Goal: Task Accomplishment & Management: Manage account settings

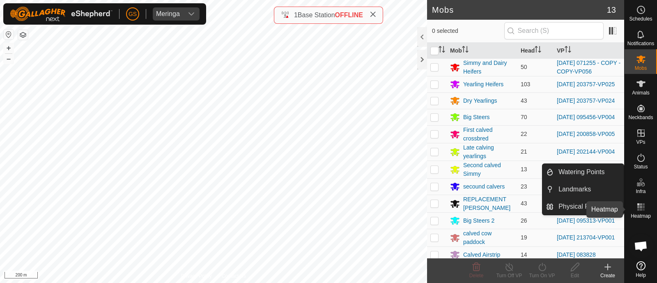
click at [638, 205] on rect at bounding box center [639, 204] width 2 height 2
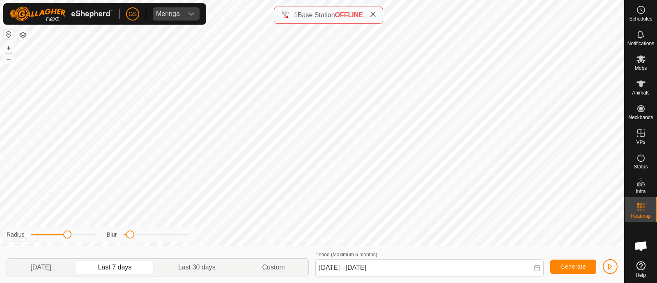
click at [570, 259] on div "Generate" at bounding box center [584, 262] width 67 height 27
click at [572, 262] on button "Generate" at bounding box center [574, 267] width 46 height 14
click at [582, 268] on span "Generate" at bounding box center [573, 266] width 25 height 7
click at [49, 265] on p-togglebutton "[DATE]" at bounding box center [41, 267] width 68 height 17
type input "[DATE] - [DATE]"
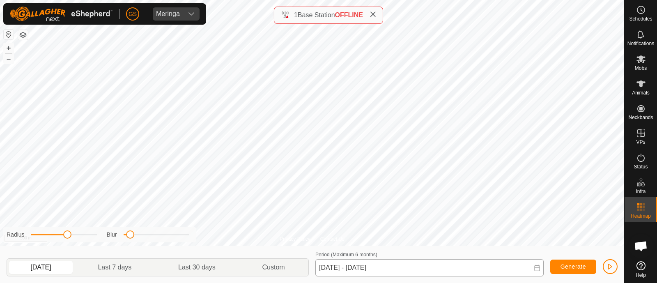
click at [410, 266] on div "Privacy Policy Contact Us NB2713889862 2713889862 Calved Airstrip [DATE] 083828…" at bounding box center [312, 141] width 625 height 283
click at [569, 267] on span "Generate" at bounding box center [573, 266] width 25 height 7
click at [613, 264] on span "button" at bounding box center [610, 266] width 7 height 7
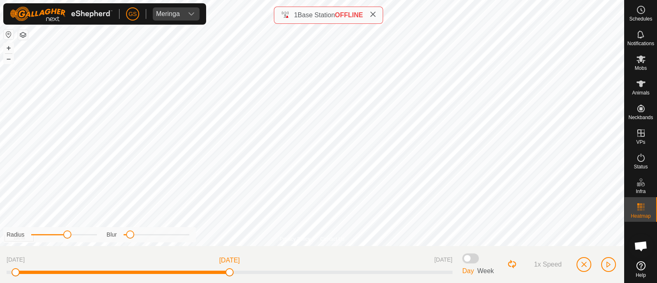
drag, startPoint x: 452, startPoint y: 274, endPoint x: 8, endPoint y: 258, distance: 443.6
click at [8, 258] on div "[DATE] [DATE] [DATE]" at bounding box center [230, 265] width 446 height 24
click at [487, 272] on span "Week" at bounding box center [485, 270] width 17 height 7
click at [485, 273] on span "Week" at bounding box center [485, 270] width 17 height 7
click at [470, 260] on span at bounding box center [471, 259] width 16 height 10
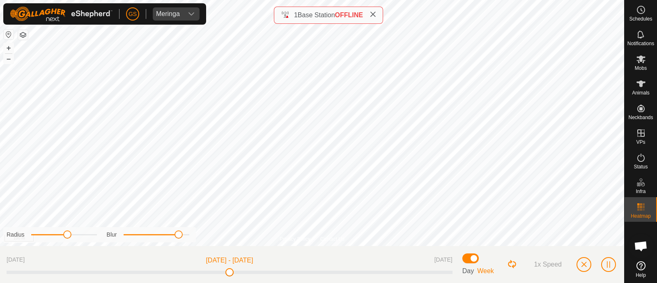
drag, startPoint x: 129, startPoint y: 238, endPoint x: 178, endPoint y: 242, distance: 49.0
click at [178, 242] on div "Radius Blur" at bounding box center [99, 234] width 193 height 15
drag, startPoint x: 70, startPoint y: 238, endPoint x: 86, endPoint y: 241, distance: 16.8
click at [86, 241] on div "Radius Blur" at bounding box center [99, 234] width 193 height 15
click at [512, 265] on button "Loop Button" at bounding box center [512, 264] width 11 height 11
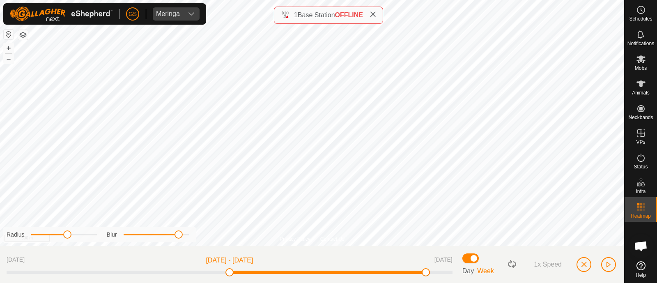
drag, startPoint x: 228, startPoint y: 274, endPoint x: 438, endPoint y: 267, distance: 209.3
click at [438, 267] on div "[DATE] [DATE] - [DATE] [DATE]" at bounding box center [230, 265] width 446 height 24
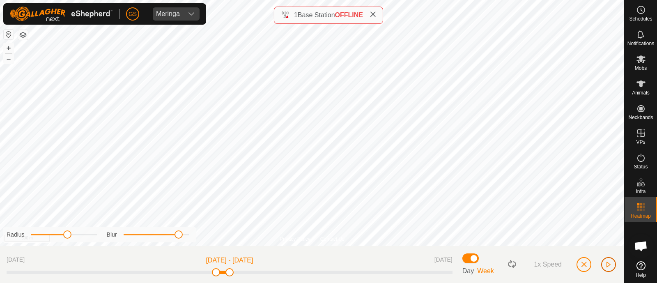
click at [611, 264] on span "button" at bounding box center [609, 264] width 7 height 7
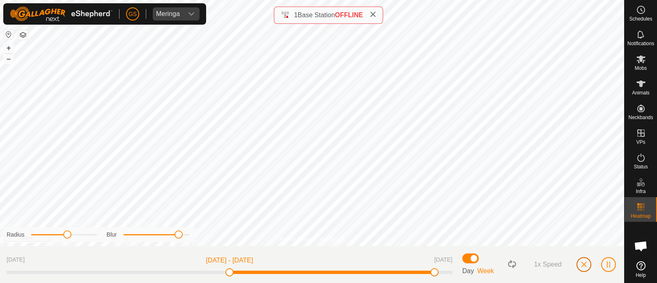
click at [579, 263] on button "button" at bounding box center [584, 264] width 15 height 15
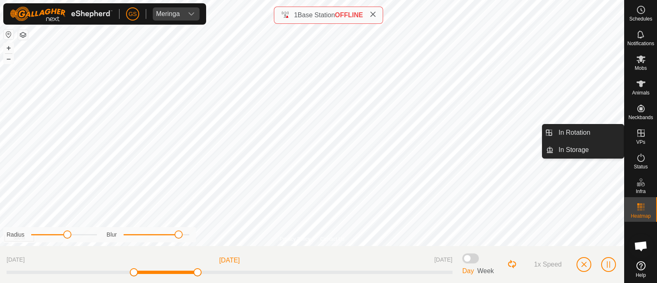
click at [639, 130] on icon at bounding box center [641, 132] width 7 height 7
click at [579, 136] on link "In Rotation" at bounding box center [589, 132] width 70 height 16
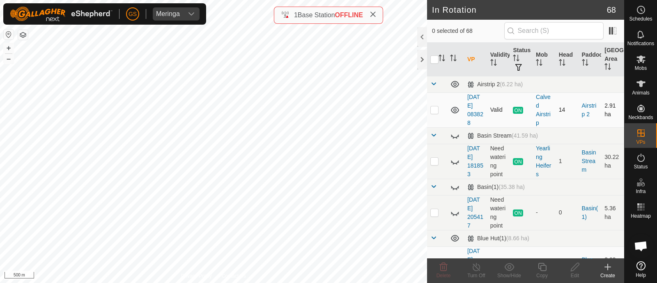
checkbox input "true"
click at [539, 270] on icon at bounding box center [542, 267] width 10 height 10
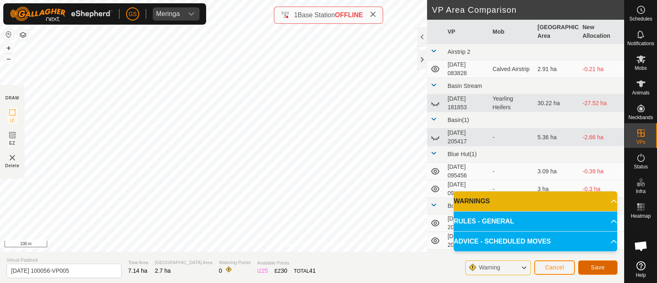
click at [600, 267] on span "Save" at bounding box center [598, 267] width 14 height 7
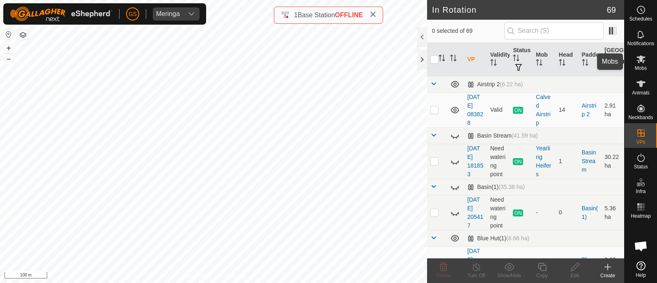
click at [643, 63] on icon at bounding box center [641, 59] width 10 height 10
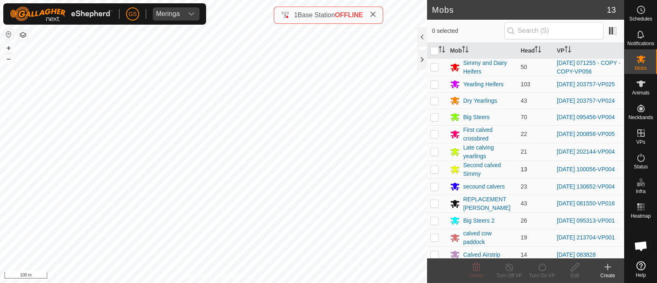
click at [438, 171] on p-checkbox at bounding box center [435, 169] width 8 height 7
checkbox input "true"
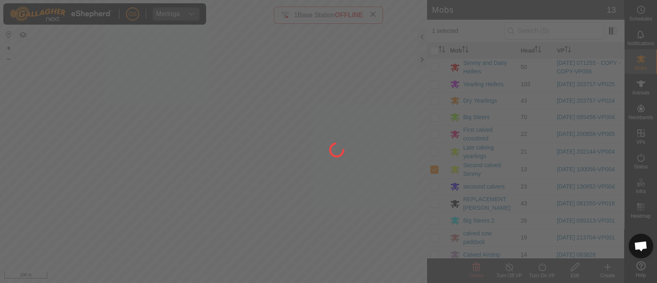
click at [540, 267] on div "[PERSON_NAME] Schedules Notifications Mobs Animals Neckbands VPs Status Infra H…" at bounding box center [328, 141] width 657 height 283
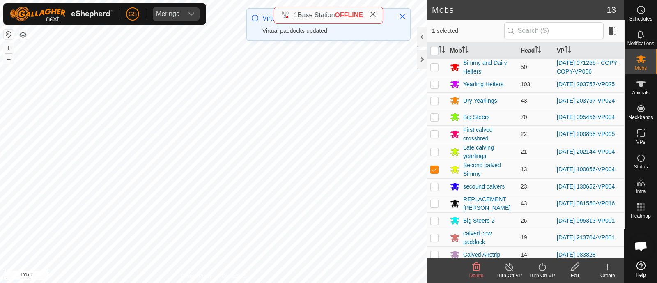
click at [539, 268] on icon at bounding box center [542, 267] width 7 height 8
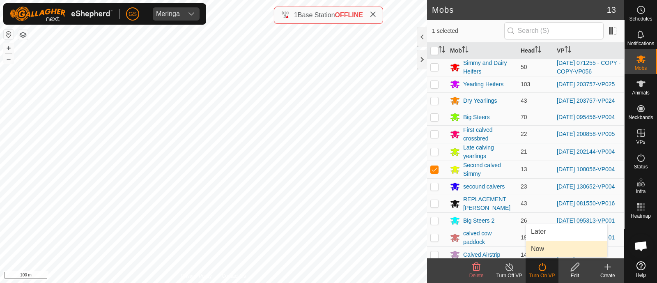
click at [542, 253] on link "Now" at bounding box center [566, 249] width 81 height 16
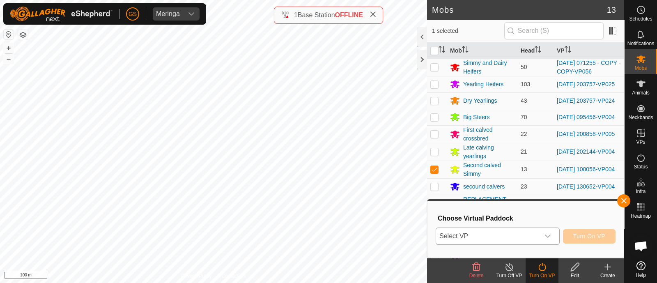
click at [542, 240] on div "dropdown trigger" at bounding box center [548, 236] width 16 height 16
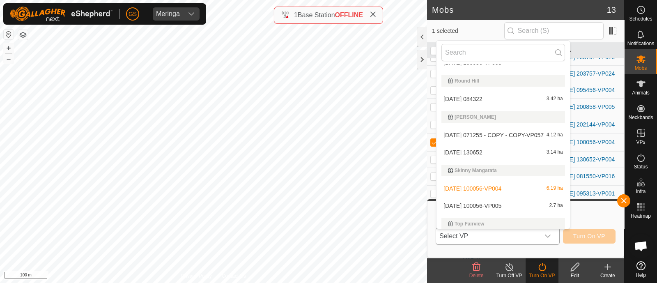
scroll to position [1386, 0]
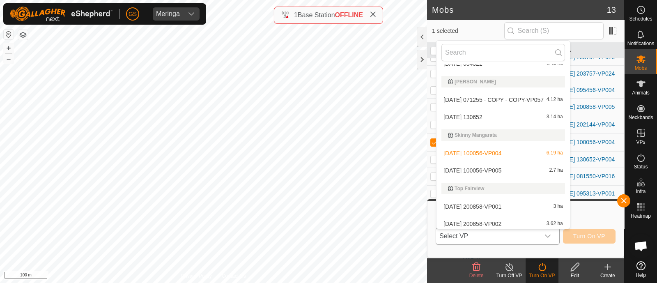
click at [503, 168] on li "[DATE] 100056-VP005 2.7 ha" at bounding box center [504, 170] width 134 height 16
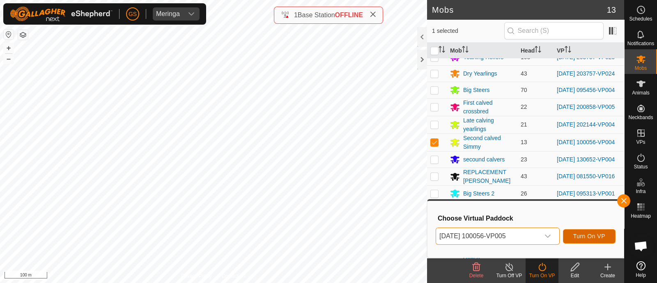
click at [585, 237] on span "Turn On VP" at bounding box center [590, 236] width 32 height 7
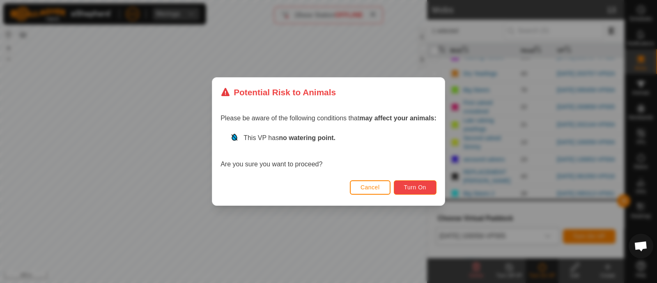
click at [418, 187] on span "Turn On" at bounding box center [415, 187] width 22 height 7
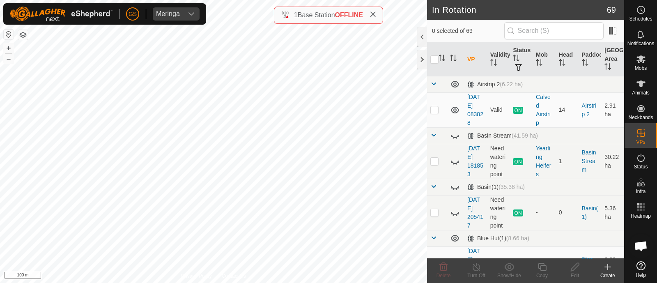
checkbox input "true"
click at [540, 266] on icon at bounding box center [542, 267] width 8 height 8
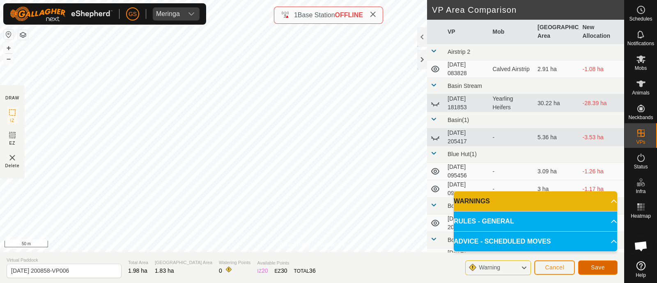
click at [598, 266] on span "Save" at bounding box center [598, 267] width 14 height 7
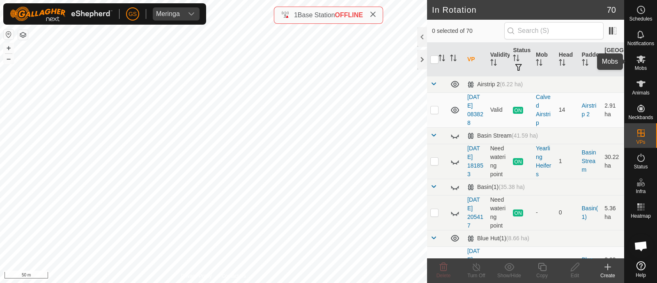
click at [643, 60] on icon at bounding box center [641, 59] width 10 height 10
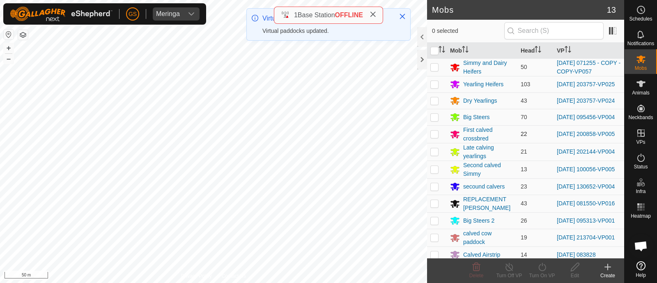
click at [436, 137] on p-checkbox at bounding box center [435, 134] width 8 height 7
checkbox input "true"
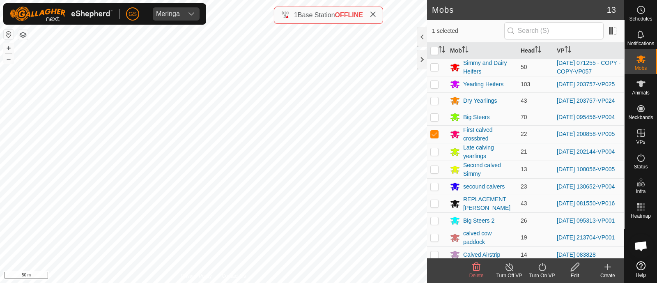
click at [543, 268] on icon at bounding box center [542, 267] width 10 height 10
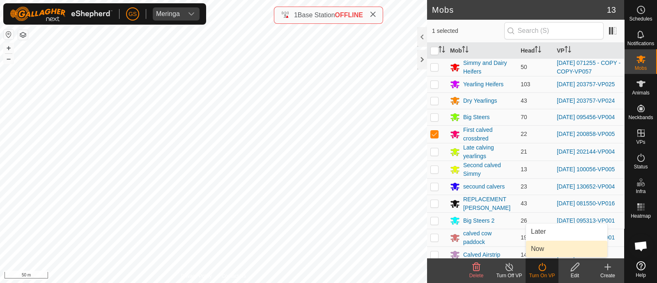
click at [537, 255] on link "Now" at bounding box center [566, 249] width 81 height 16
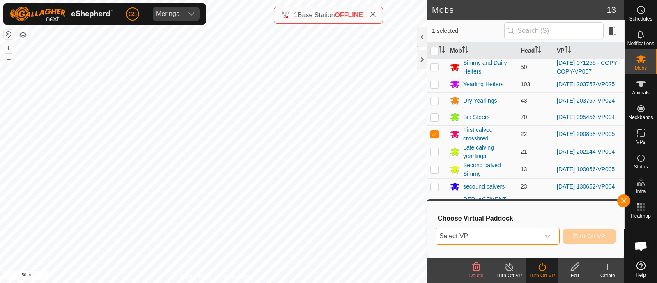
click at [532, 241] on span "Select VP" at bounding box center [488, 236] width 104 height 16
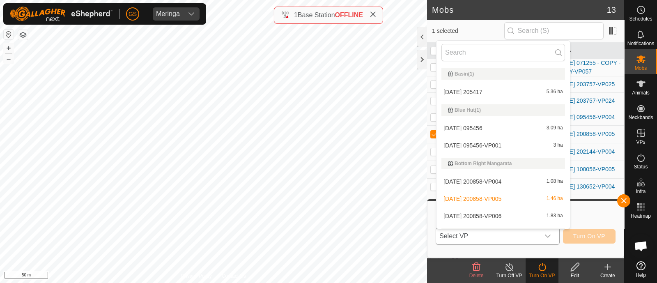
scroll to position [103, 0]
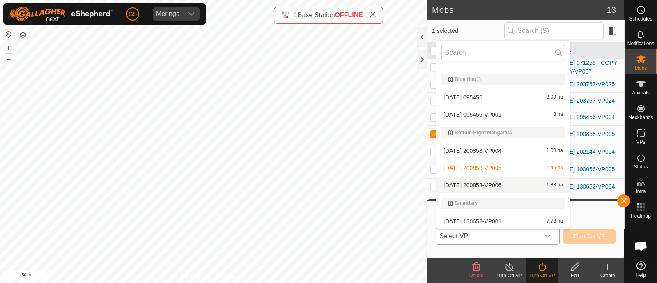
click at [479, 182] on li "[DATE] 200858-VP006 1.83 ha" at bounding box center [504, 185] width 134 height 16
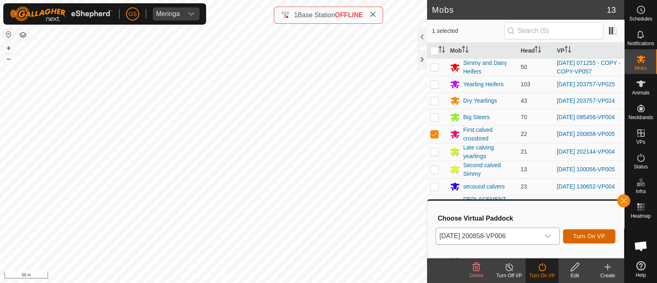
click at [585, 233] on span "Turn On VP" at bounding box center [590, 236] width 32 height 7
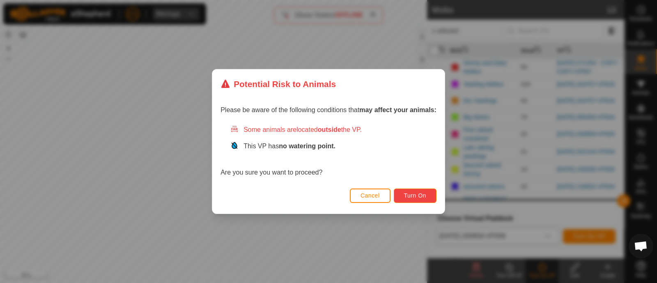
click at [413, 196] on span "Turn On" at bounding box center [415, 195] width 22 height 7
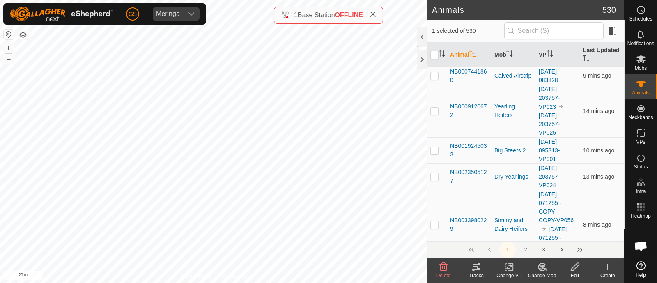
click at [353, 14] on span "OFFLINE" at bounding box center [349, 15] width 28 height 7
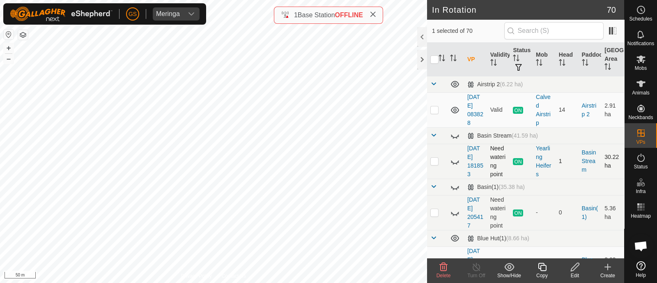
checkbox input "false"
checkbox input "true"
checkbox input "false"
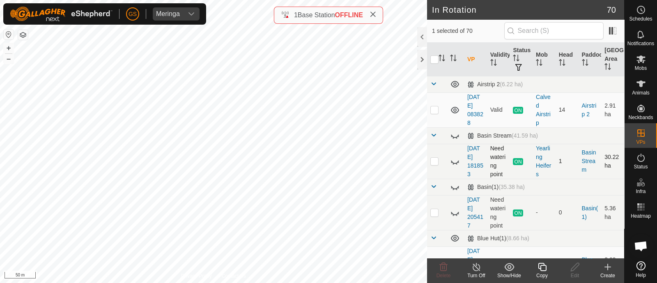
checkbox input "true"
checkbox input "false"
checkbox input "true"
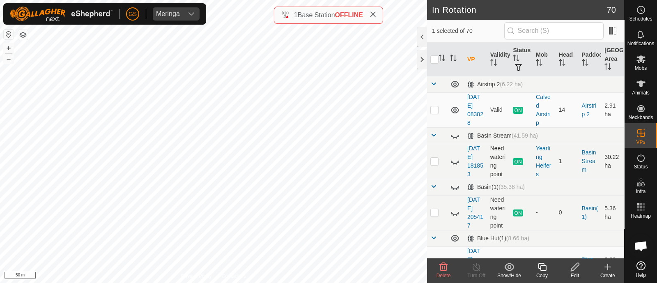
checkbox input "true"
checkbox input "false"
checkbox input "true"
checkbox input "false"
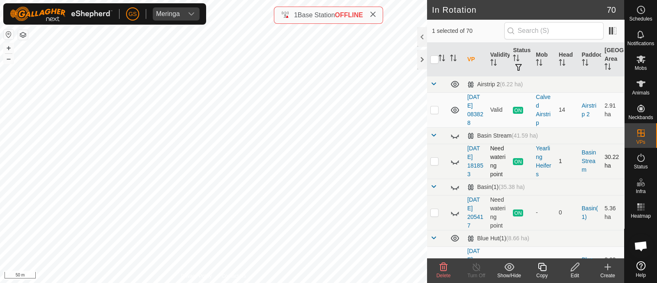
checkbox input "false"
checkbox input "true"
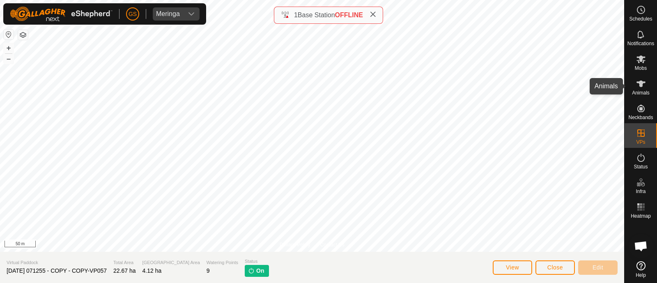
click at [636, 88] on icon at bounding box center [641, 84] width 10 height 10
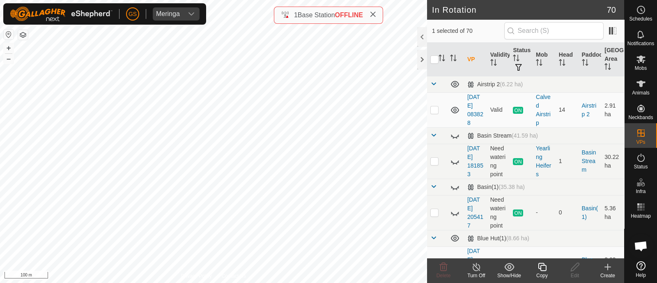
click at [541, 267] on icon at bounding box center [542, 267] width 10 height 10
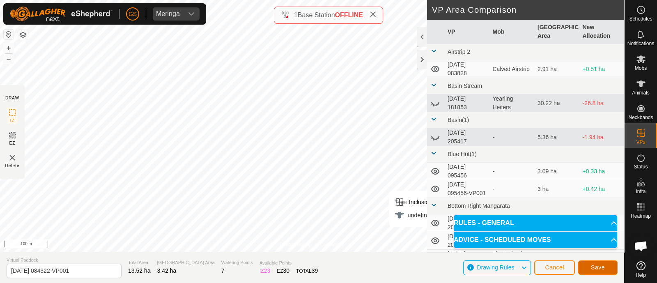
click at [606, 264] on button "Save" at bounding box center [598, 267] width 39 height 14
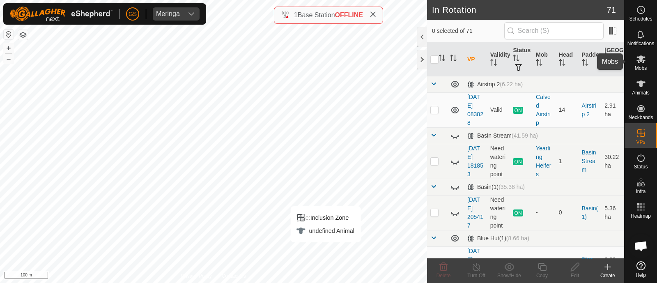
click at [642, 58] on icon at bounding box center [641, 59] width 9 height 8
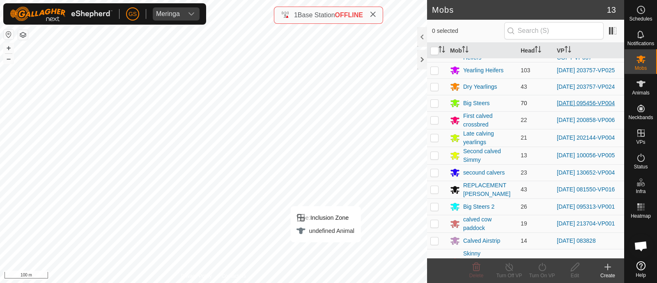
scroll to position [27, 0]
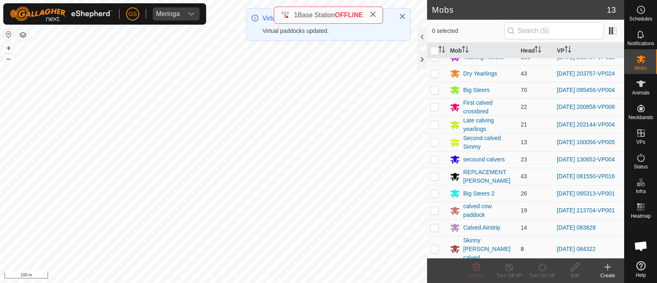
click at [434, 250] on p-checkbox at bounding box center [435, 249] width 8 height 7
checkbox input "true"
click at [538, 266] on icon at bounding box center [542, 267] width 10 height 10
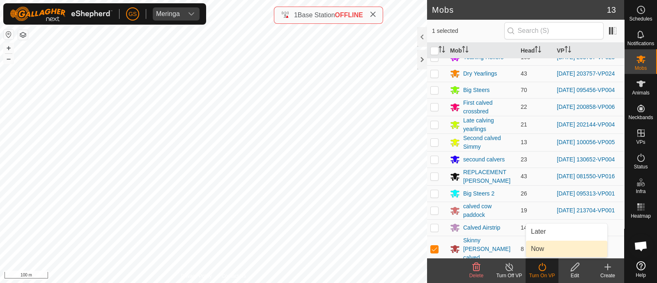
click at [537, 247] on link "Now" at bounding box center [566, 249] width 81 height 16
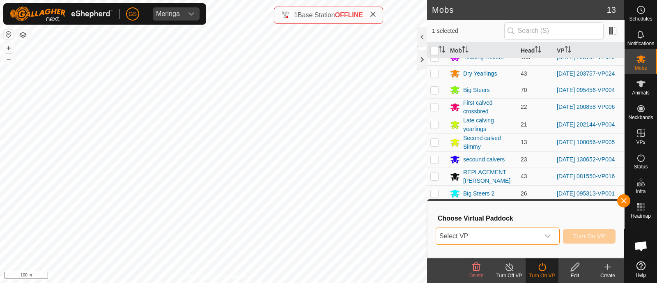
click at [539, 239] on span "Select VP" at bounding box center [488, 236] width 104 height 16
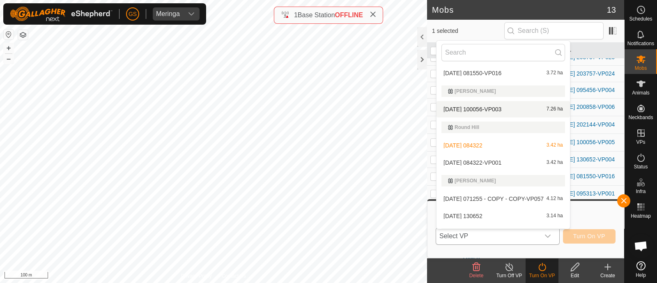
scroll to position [1335, 0]
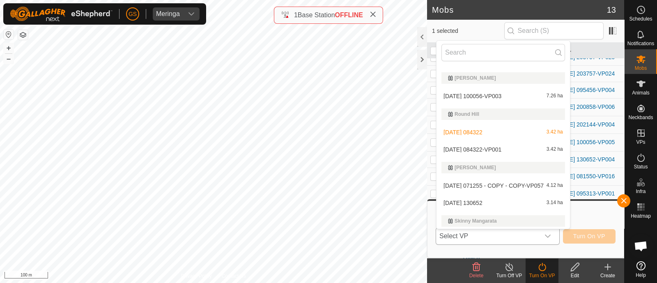
click at [512, 145] on div "[DATE] 084322-VP001 3.42 ha" at bounding box center [504, 150] width 124 height 10
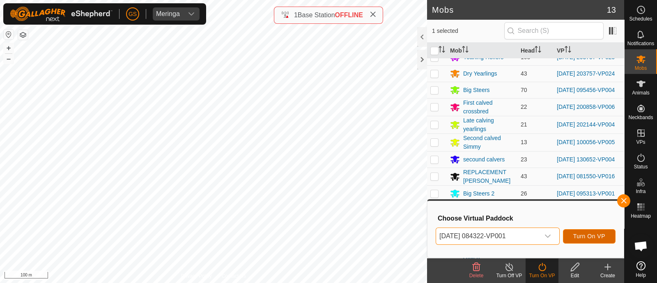
click at [595, 234] on span "Turn On VP" at bounding box center [590, 236] width 32 height 7
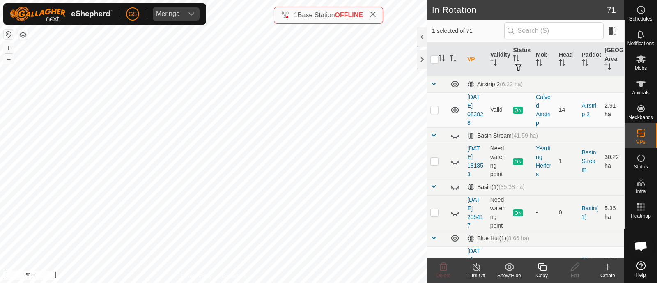
click at [541, 270] on icon at bounding box center [542, 267] width 8 height 8
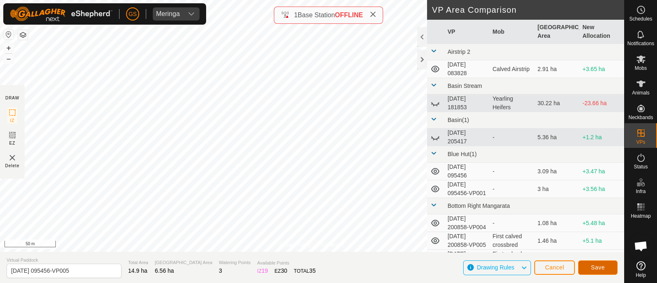
click at [592, 264] on span "Save" at bounding box center [598, 267] width 14 height 7
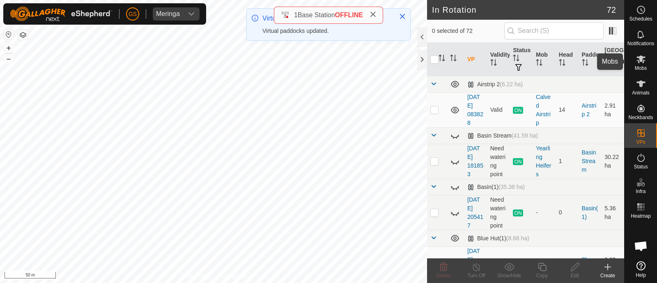
click at [643, 61] on icon at bounding box center [641, 59] width 10 height 10
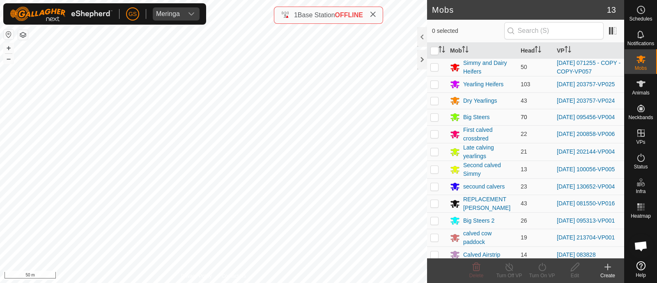
click at [433, 120] on p-checkbox at bounding box center [435, 117] width 8 height 7
checkbox input "true"
click at [544, 266] on icon at bounding box center [542, 267] width 10 height 10
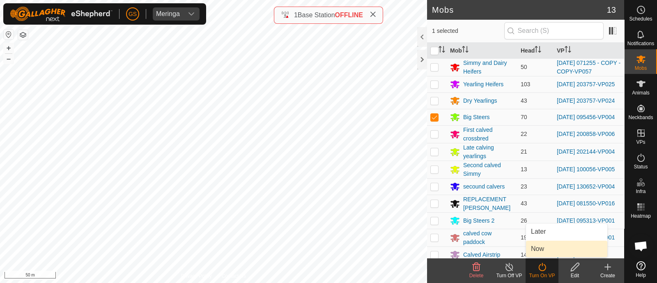
click at [541, 254] on link "Now" at bounding box center [566, 249] width 81 height 16
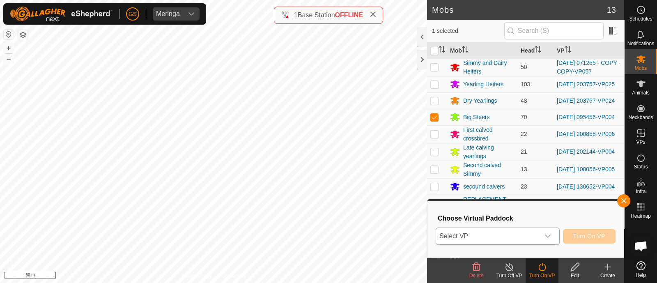
click at [542, 242] on div "dropdown trigger" at bounding box center [548, 236] width 16 height 16
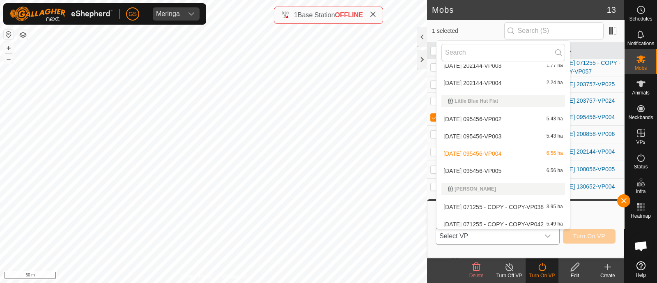
scroll to position [873, 0]
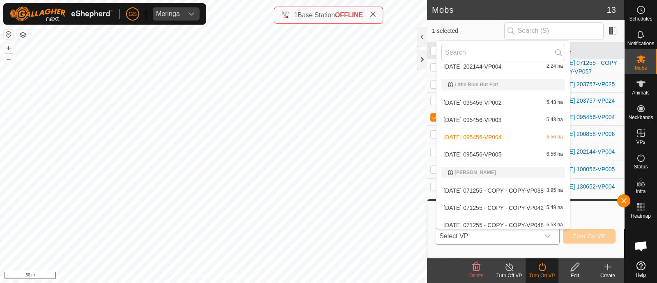
click at [500, 152] on li "[DATE] 095456-VP005 6.56 ha" at bounding box center [504, 154] width 134 height 16
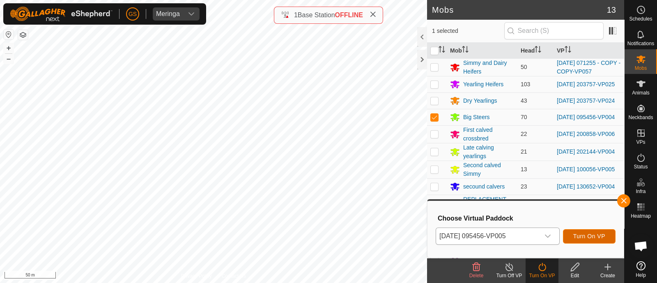
click at [583, 240] on button "Turn On VP" at bounding box center [589, 236] width 53 height 14
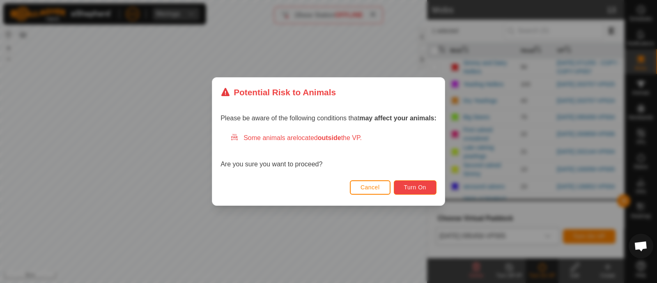
click at [412, 190] on span "Turn On" at bounding box center [415, 187] width 22 height 7
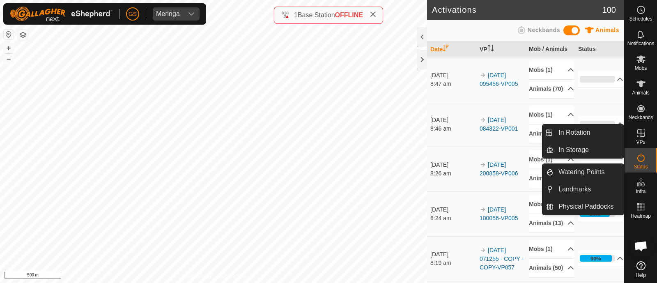
click at [643, 134] on icon at bounding box center [641, 133] width 10 height 10
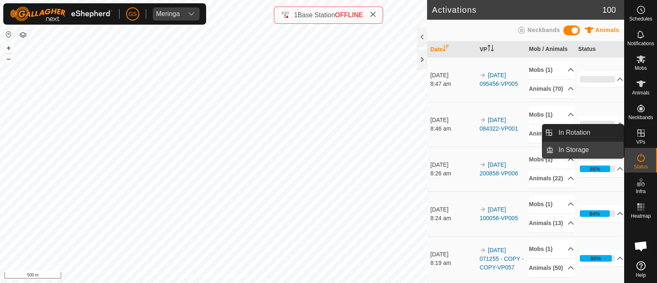
click at [592, 149] on link "In Storage" at bounding box center [589, 150] width 70 height 16
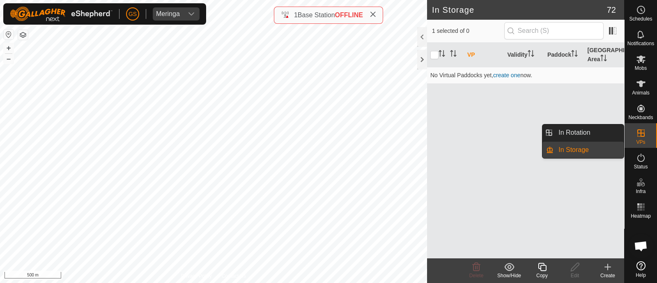
click at [582, 131] on link "In Rotation" at bounding box center [589, 132] width 70 height 16
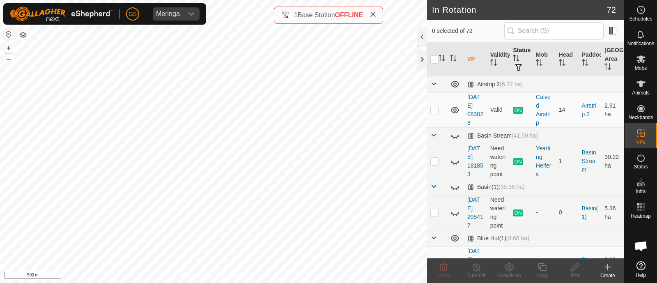
click at [514, 57] on icon "Activate to sort" at bounding box center [516, 58] width 7 height 7
click at [512, 62] on th "Status" at bounding box center [521, 60] width 23 height 34
click at [516, 67] on span "button" at bounding box center [519, 67] width 7 height 7
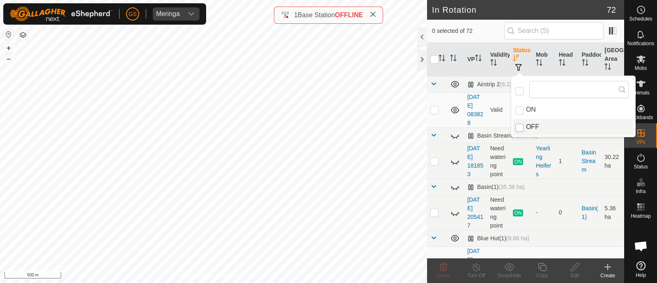
click at [522, 128] on input "OFF" at bounding box center [520, 128] width 8 height 8
checkbox input "true"
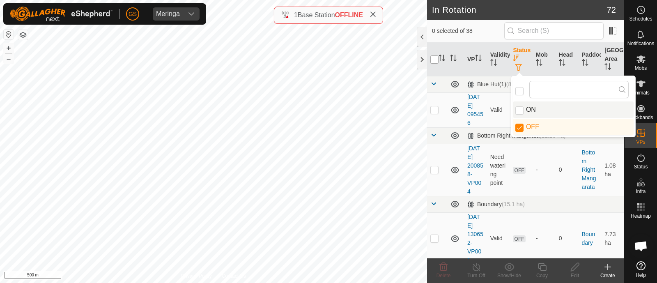
click at [434, 59] on input "checkbox" at bounding box center [435, 59] width 8 height 8
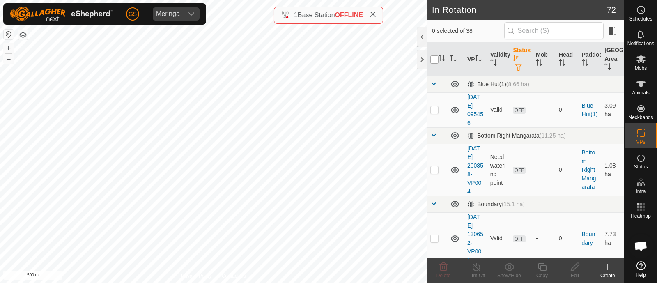
checkbox input "true"
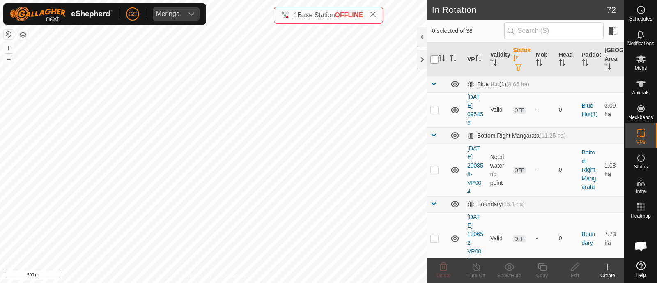
checkbox input "true"
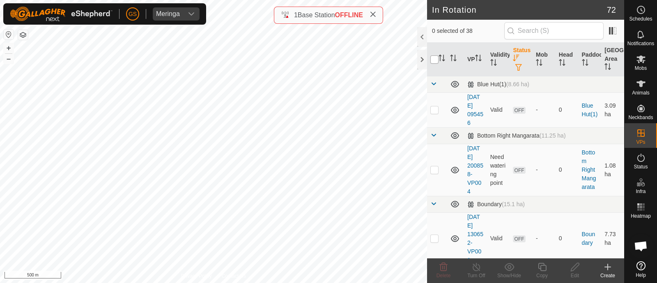
checkbox input "true"
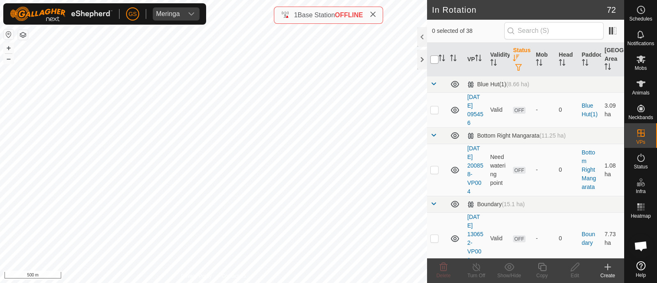
checkbox input "true"
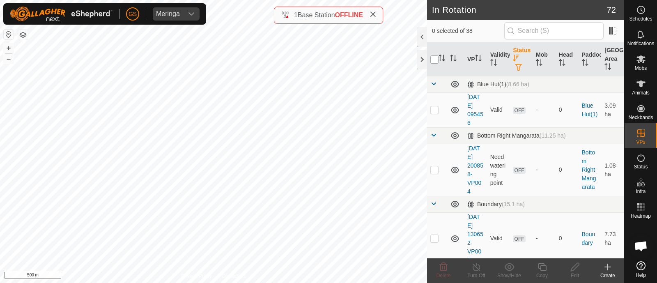
checkbox input "true"
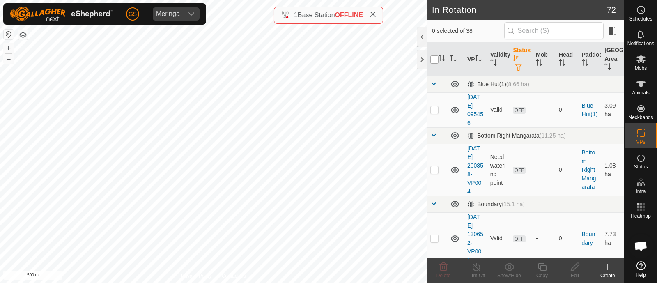
checkbox input "true"
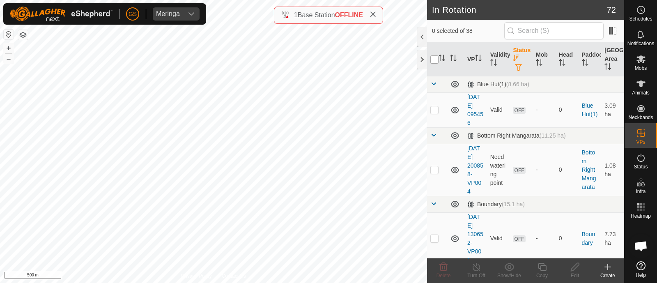
checkbox input "true"
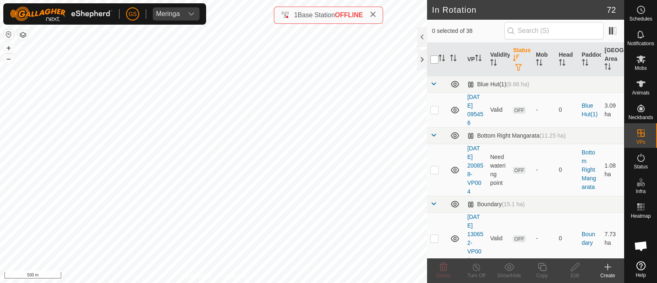
checkbox input "true"
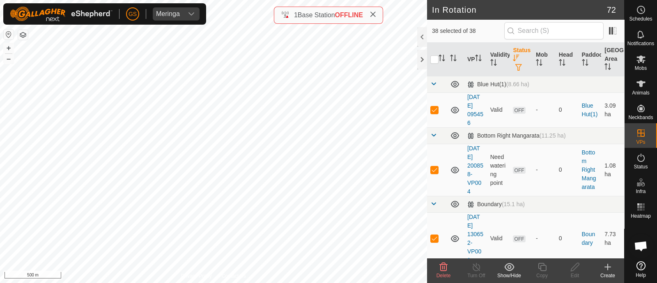
click at [443, 265] on icon at bounding box center [444, 267] width 10 height 10
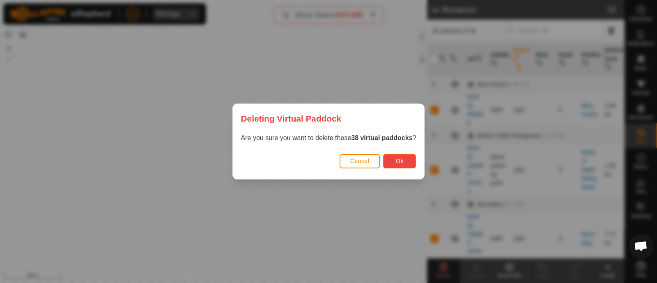
click at [398, 160] on span "Ok" at bounding box center [400, 161] width 8 height 7
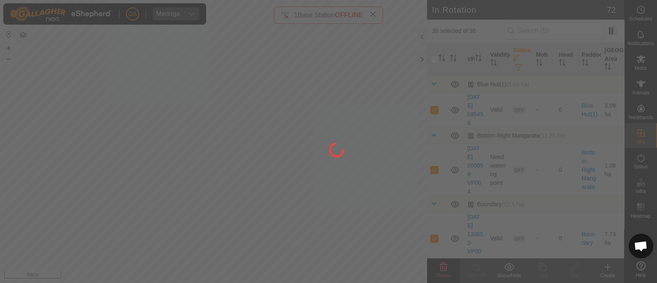
checkbox input "false"
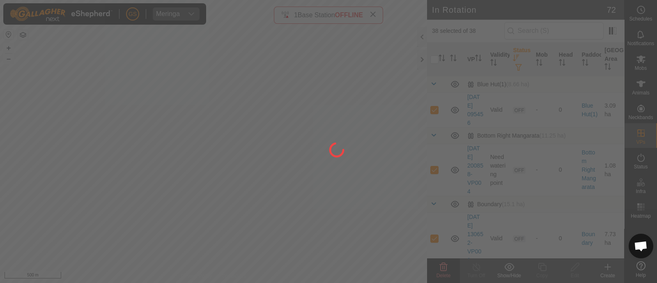
checkbox input "false"
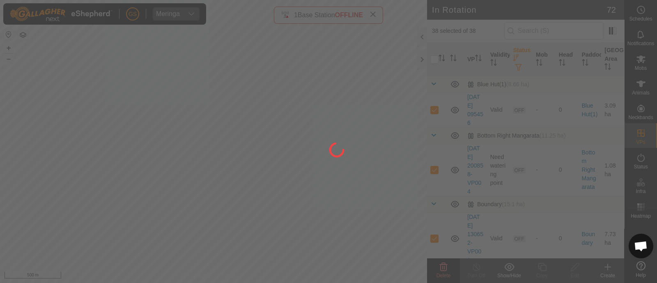
checkbox input "false"
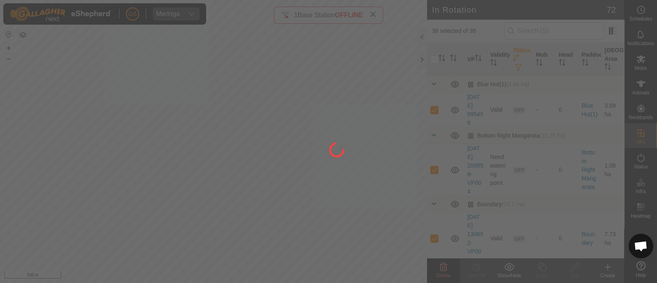
checkbox input "false"
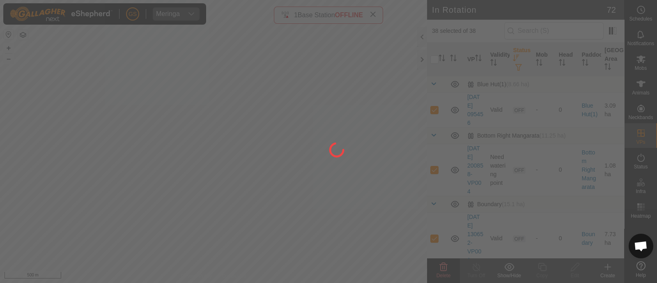
checkbox input "false"
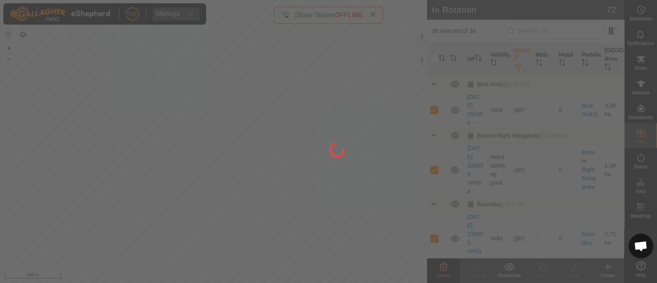
checkbox input "false"
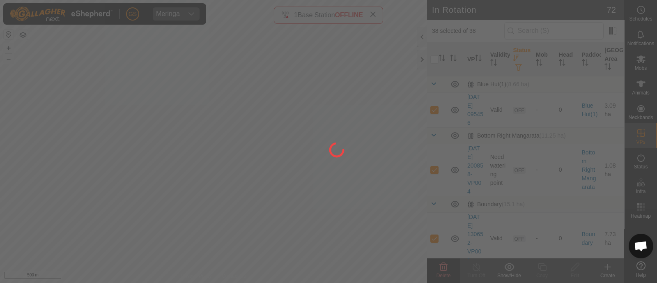
checkbox input "false"
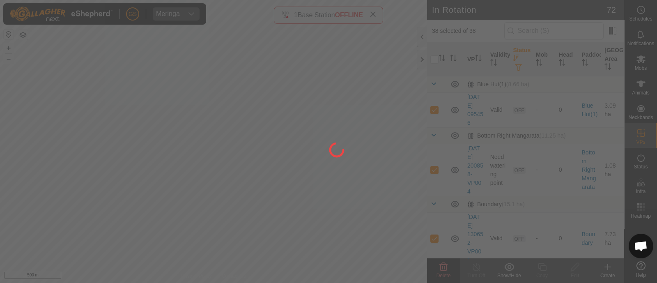
checkbox input "false"
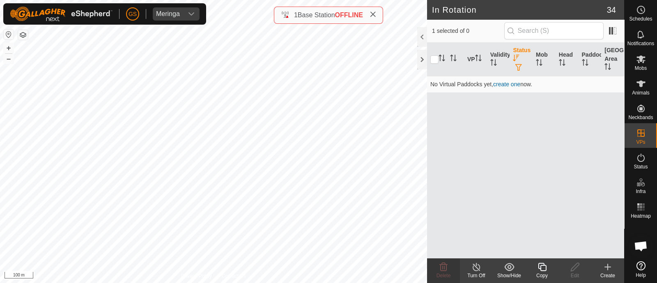
click at [543, 268] on icon at bounding box center [542, 267] width 10 height 10
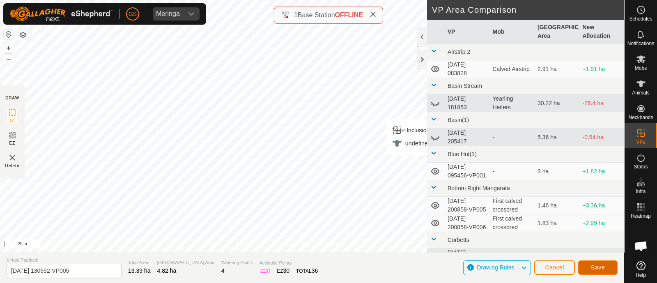
click at [603, 267] on span "Save" at bounding box center [598, 267] width 14 height 7
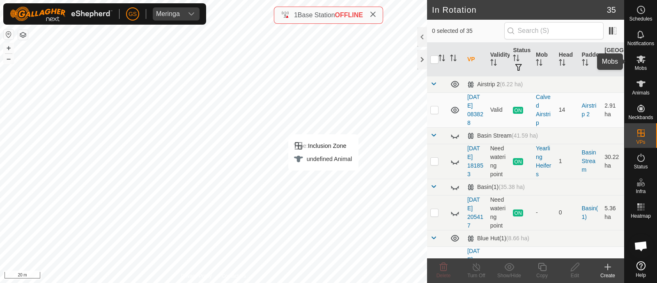
drag, startPoint x: 641, startPoint y: 55, endPoint x: 645, endPoint y: 54, distance: 4.7
click at [645, 54] on icon at bounding box center [641, 59] width 10 height 10
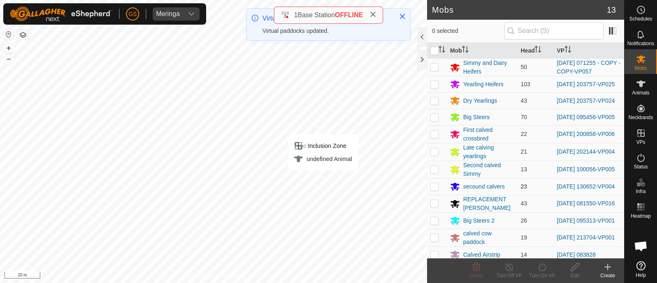
click at [435, 190] on p-checkbox at bounding box center [435, 186] width 8 height 7
checkbox input "true"
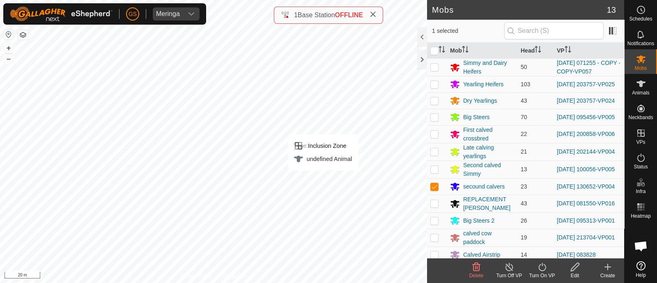
click at [540, 267] on icon at bounding box center [542, 267] width 10 height 10
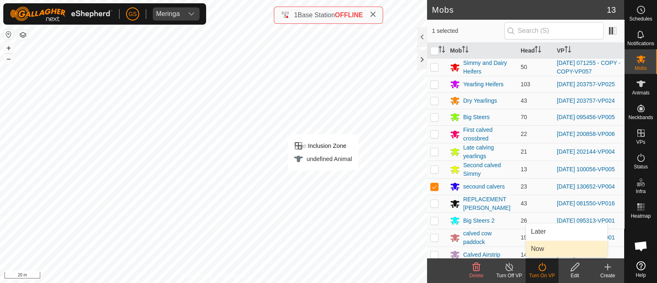
click at [539, 251] on link "Now" at bounding box center [566, 249] width 81 height 16
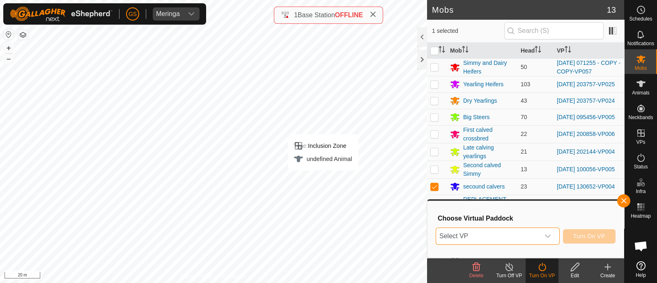
click at [539, 242] on span "Select VP" at bounding box center [488, 236] width 104 height 16
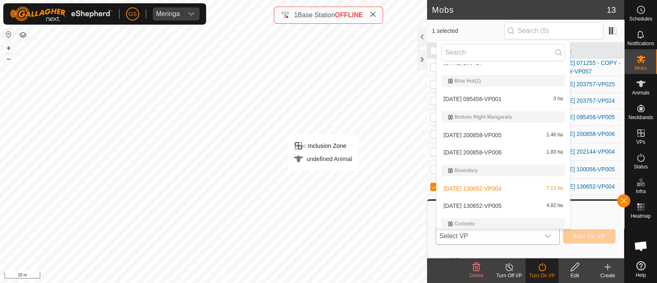
scroll to position [102, 0]
click at [495, 203] on li "[DATE] 130652-VP005 4.82 ha" at bounding box center [504, 204] width 134 height 16
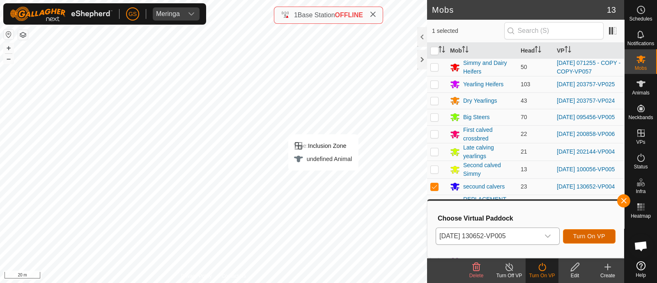
click at [585, 237] on span "Turn On VP" at bounding box center [590, 236] width 32 height 7
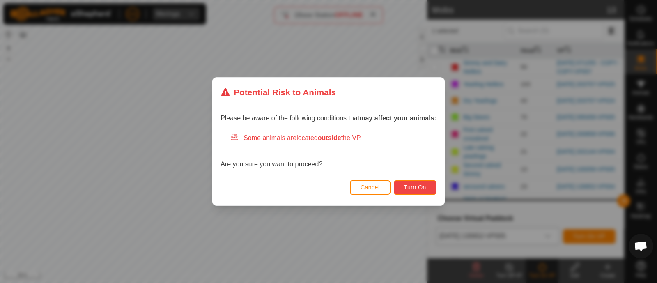
click at [423, 191] on button "Turn On" at bounding box center [415, 187] width 43 height 14
